Goal: Find contact information: Find contact information

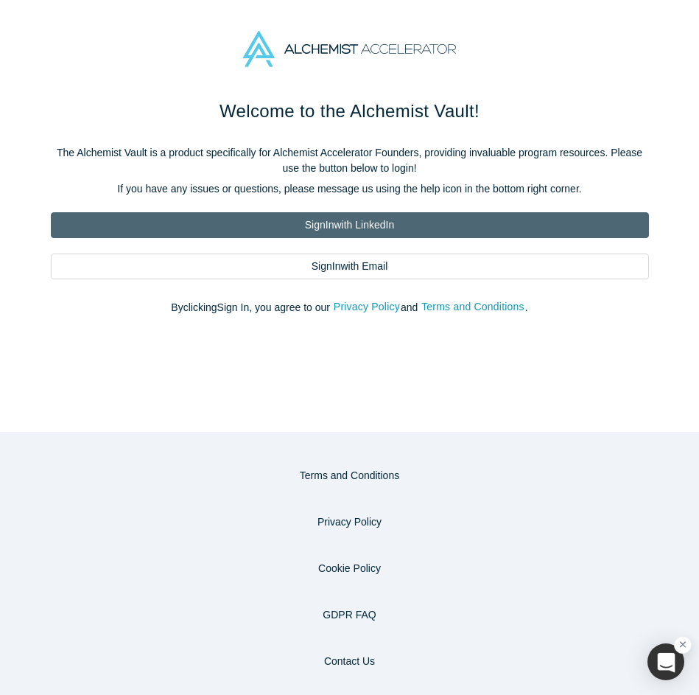
click at [421, 217] on link "Sign In with LinkedIn" at bounding box center [350, 225] width 598 height 26
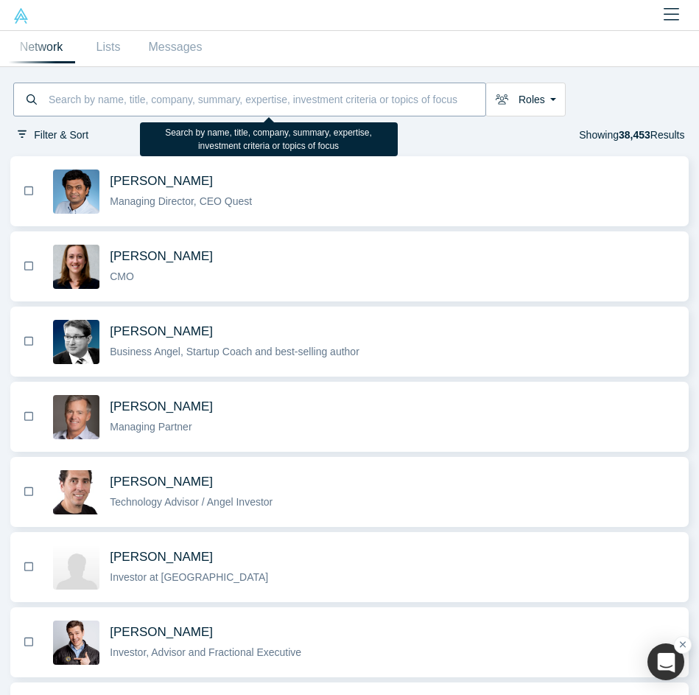
click at [287, 96] on input at bounding box center [266, 99] width 438 height 29
click at [214, 108] on input at bounding box center [266, 99] width 438 height 29
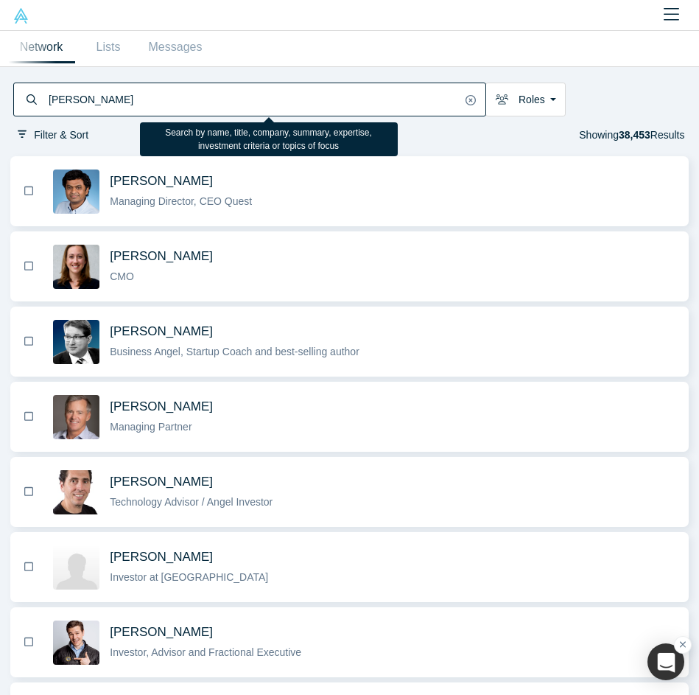
type input "[PERSON_NAME]"
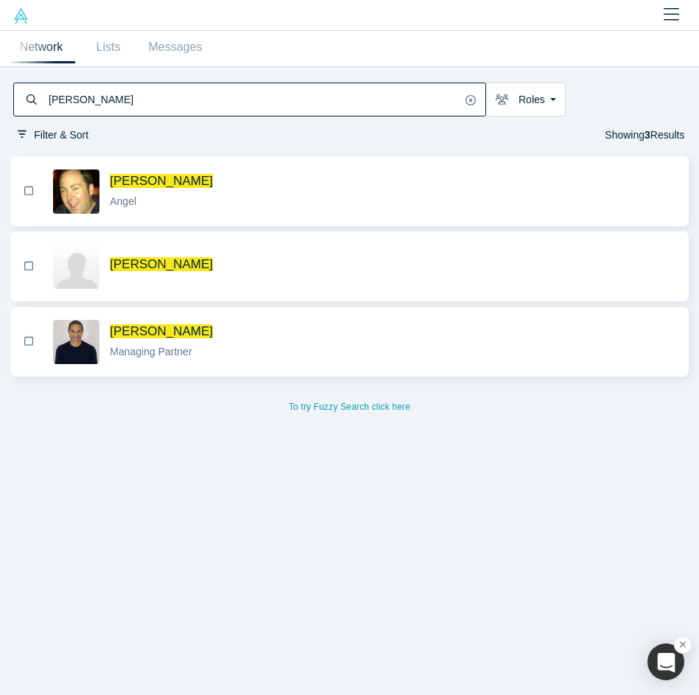
click at [222, 339] on div "[PERSON_NAME] Managing Partner" at bounding box center [393, 341] width 566 height 36
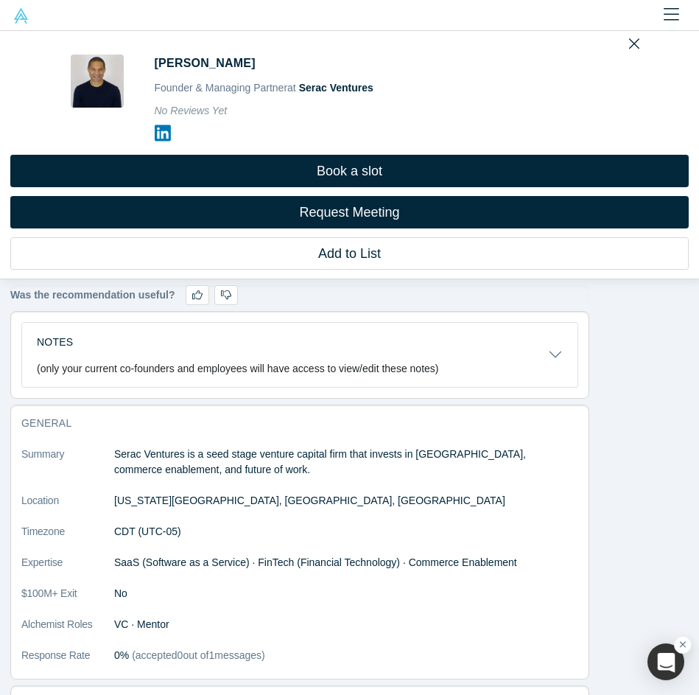
click at [166, 132] on icon at bounding box center [163, 133] width 16 height 18
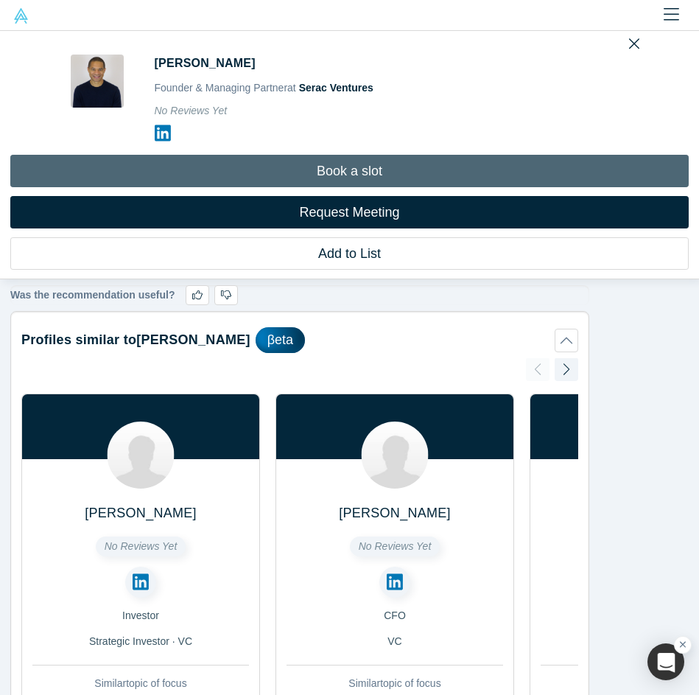
click at [362, 177] on link "Book a slot" at bounding box center [349, 171] width 678 height 32
